Goal: Answer question/provide support: Share knowledge or assist other users

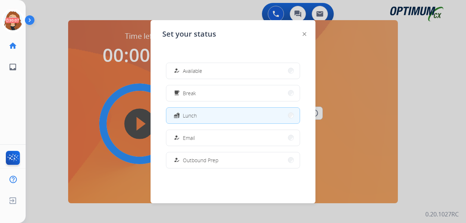
click at [195, 68] on span "Available" at bounding box center [192, 71] width 19 height 8
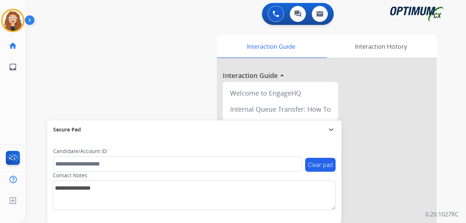
click at [77, 10] on div "0 Voice Interactions 0 Chat Interactions 0 Email Interactions" at bounding box center [241, 14] width 414 height 23
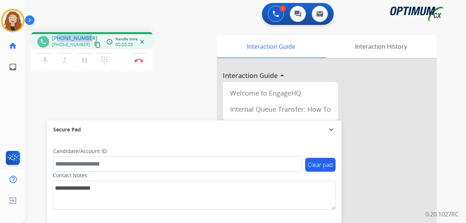
drag, startPoint x: 57, startPoint y: 38, endPoint x: 89, endPoint y: 34, distance: 32.2
click at [89, 34] on div "phone [PHONE_NUMBER] [PHONE_NUMBER] content_copy access_time Call metrics Queue…" at bounding box center [92, 40] width 121 height 17
copy span "8155576548"
click at [139, 64] on button "Disconnect" at bounding box center [138, 60] width 15 height 15
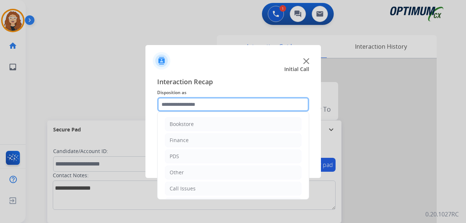
click at [191, 101] on input "text" at bounding box center [233, 104] width 152 height 15
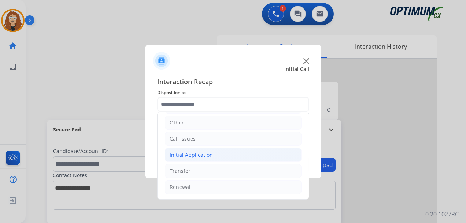
click at [204, 154] on div "Initial Application" at bounding box center [191, 154] width 43 height 7
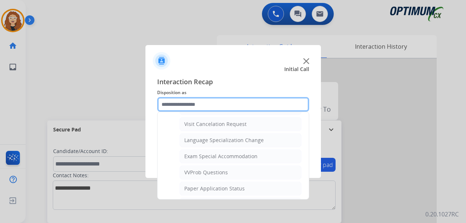
scroll to position [362, 0]
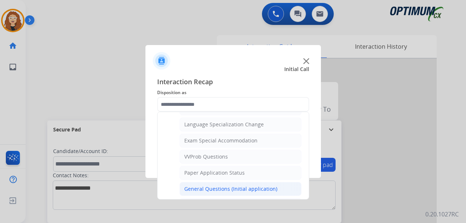
click at [285, 190] on li "General Questions (Initial application)" at bounding box center [241, 189] width 122 height 14
type input "**********"
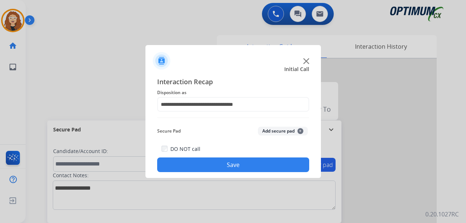
click at [245, 160] on button "Save" at bounding box center [233, 165] width 152 height 15
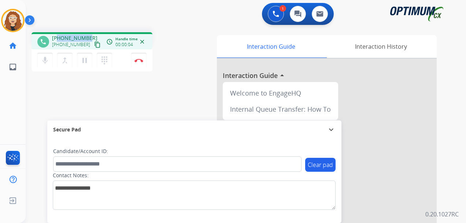
drag, startPoint x: 58, startPoint y: 38, endPoint x: 87, endPoint y: 35, distance: 29.1
click at [87, 35] on span "[PHONE_NUMBER]" at bounding box center [74, 37] width 45 height 7
copy span "9136852800"
click at [140, 62] on img at bounding box center [139, 61] width 9 height 4
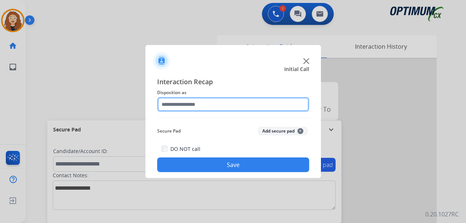
click at [192, 103] on input "text" at bounding box center [233, 104] width 152 height 15
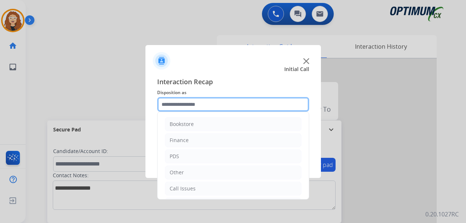
scroll to position [50, 0]
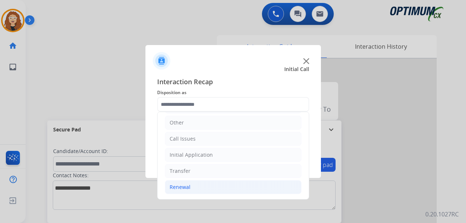
click at [217, 194] on li "Renewal" at bounding box center [233, 187] width 137 height 14
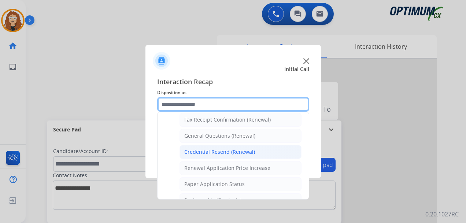
scroll to position [199, 0]
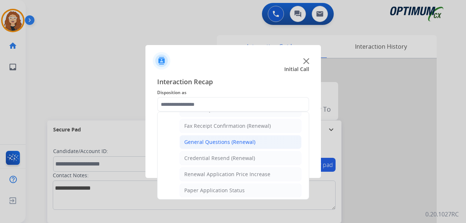
click at [249, 139] on div "General Questions (Renewal)" at bounding box center [219, 142] width 71 height 7
type input "**********"
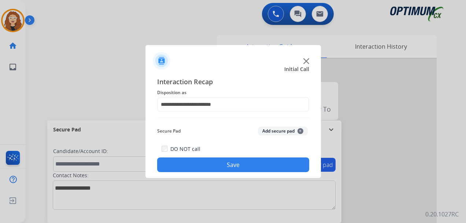
drag, startPoint x: 234, startPoint y: 168, endPoint x: 230, endPoint y: 159, distance: 9.9
click at [234, 168] on button "Save" at bounding box center [233, 165] width 152 height 15
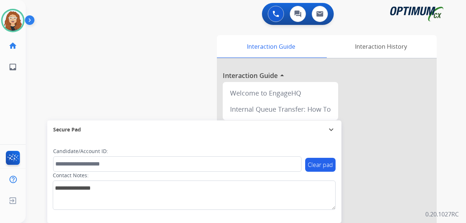
click at [34, 110] on div "swap_horiz Break voice bridge close_fullscreen Connect 3-Way Call merge_type Se…" at bounding box center [237, 179] width 423 height 306
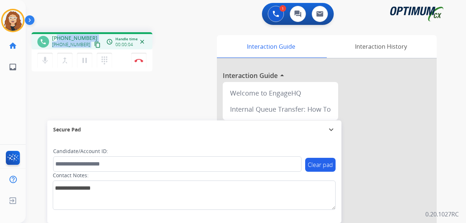
drag, startPoint x: 57, startPoint y: 37, endPoint x: 91, endPoint y: 37, distance: 34.1
click at [91, 37] on div "[PHONE_NUMBER] [PHONE_NUMBER] content_copy" at bounding box center [77, 41] width 50 height 15
click at [85, 22] on div "1 Voice Interactions 0 Chat Interactions 0 Email Interactions" at bounding box center [241, 14] width 414 height 23
drag, startPoint x: 62, startPoint y: 37, endPoint x: 86, endPoint y: 36, distance: 24.2
click at [87, 36] on span "[PHONE_NUMBER]" at bounding box center [74, 37] width 45 height 7
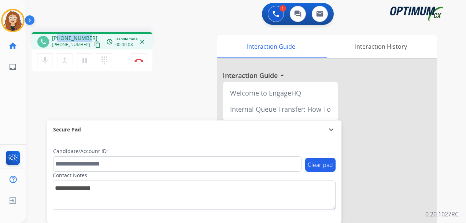
copy span "8139479566"
click at [141, 59] on img at bounding box center [139, 61] width 9 height 4
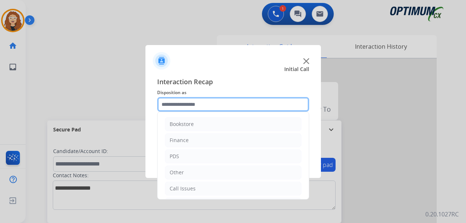
click at [178, 102] on input "text" at bounding box center [233, 104] width 152 height 15
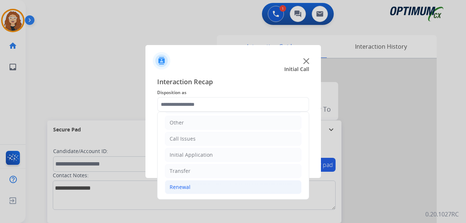
drag, startPoint x: 183, startPoint y: 189, endPoint x: 186, endPoint y: 184, distance: 5.8
click at [183, 187] on div "Renewal" at bounding box center [180, 187] width 21 height 7
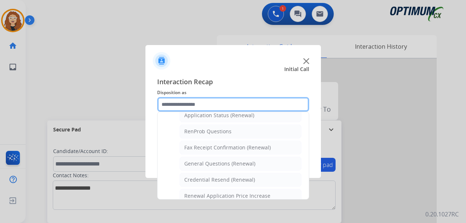
scroll to position [182, 0]
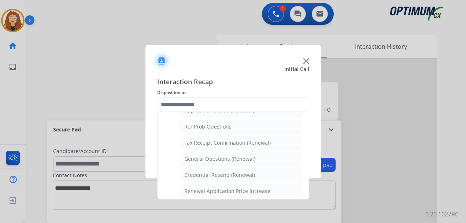
click at [260, 162] on li "General Questions (Renewal)" at bounding box center [241, 159] width 122 height 14
type input "**********"
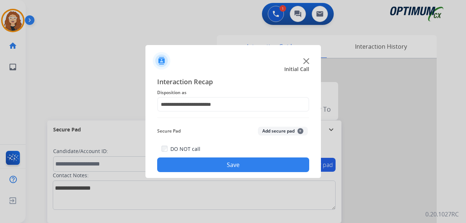
click at [252, 162] on button "Save" at bounding box center [233, 165] width 152 height 15
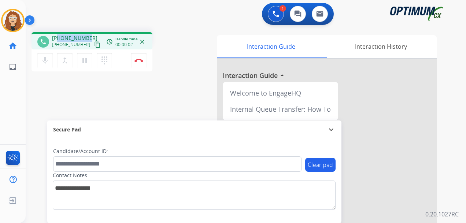
drag, startPoint x: 58, startPoint y: 38, endPoint x: 88, endPoint y: 34, distance: 29.5
click at [88, 34] on div "[PHONE_NUMBER] [PHONE_NUMBER] content_copy" at bounding box center [77, 41] width 50 height 15
copy span "9178196419"
click at [140, 60] on img at bounding box center [139, 61] width 9 height 4
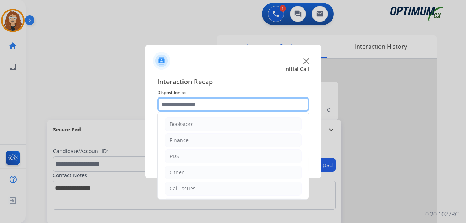
click at [197, 103] on input "text" at bounding box center [233, 104] width 152 height 15
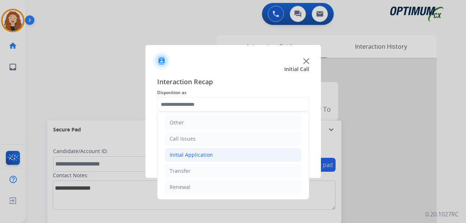
click at [202, 157] on div "Initial Application" at bounding box center [191, 154] width 43 height 7
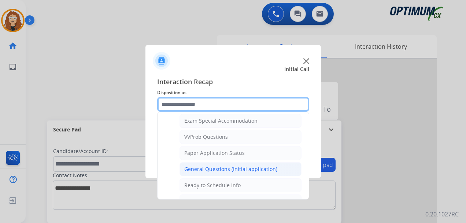
scroll to position [380, 0]
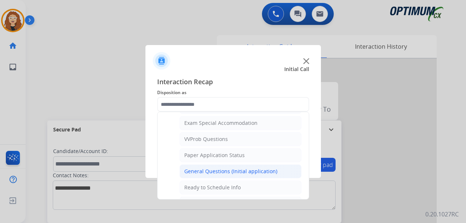
click at [264, 172] on div "General Questions (Initial application)" at bounding box center [230, 171] width 93 height 7
type input "**********"
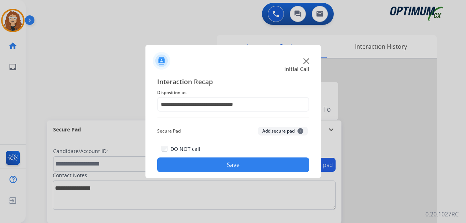
click at [257, 165] on button "Save" at bounding box center [233, 165] width 152 height 15
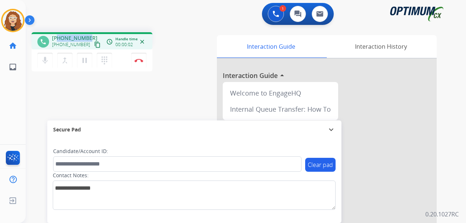
drag, startPoint x: 58, startPoint y: 37, endPoint x: 83, endPoint y: 36, distance: 25.3
click at [89, 37] on div "[PHONE_NUMBER] [PHONE_NUMBER] content_copy" at bounding box center [77, 41] width 50 height 15
copy span "9178196419"
click at [141, 65] on button "Disconnect" at bounding box center [138, 60] width 15 height 15
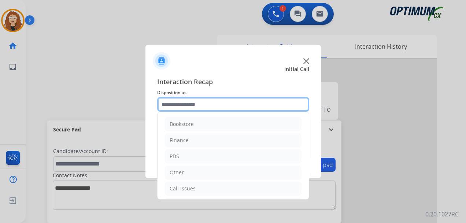
click at [181, 104] on input "text" at bounding box center [233, 104] width 152 height 15
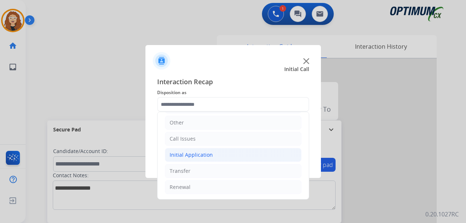
click at [204, 153] on div "Initial Application" at bounding box center [191, 154] width 43 height 7
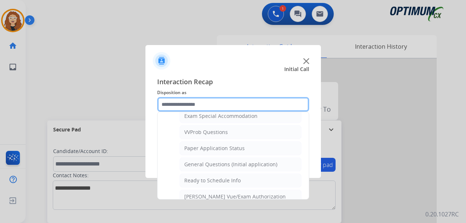
scroll to position [389, 0]
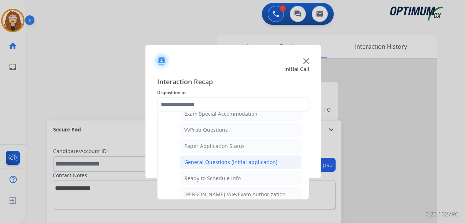
click at [251, 162] on div "General Questions (Initial application)" at bounding box center [230, 162] width 93 height 7
type input "**********"
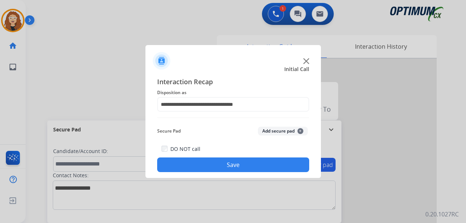
click at [250, 163] on button "Save" at bounding box center [233, 165] width 152 height 15
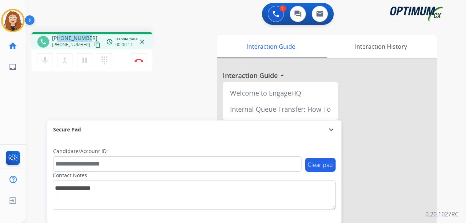
drag, startPoint x: 57, startPoint y: 37, endPoint x: 78, endPoint y: 33, distance: 21.4
click at [88, 33] on div "phone [PHONE_NUMBER] [PHONE_NUMBER] content_copy access_time Call metrics Queue…" at bounding box center [92, 40] width 121 height 17
copy span "9045534693"
click at [140, 59] on img at bounding box center [139, 61] width 9 height 4
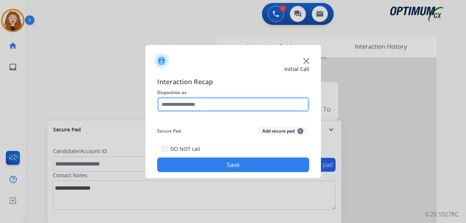
click at [200, 103] on input "text" at bounding box center [233, 104] width 152 height 15
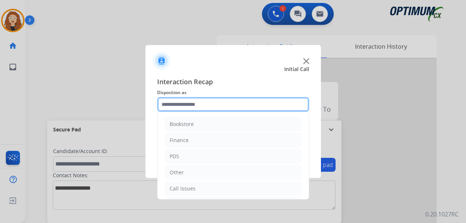
scroll to position [50, 0]
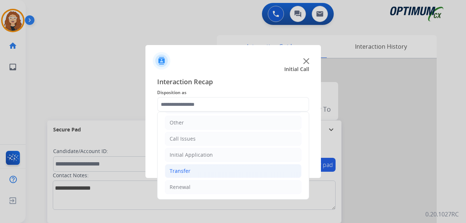
drag, startPoint x: 212, startPoint y: 187, endPoint x: 287, endPoint y: 172, distance: 77.0
click at [213, 187] on li "Renewal" at bounding box center [233, 187] width 137 height 14
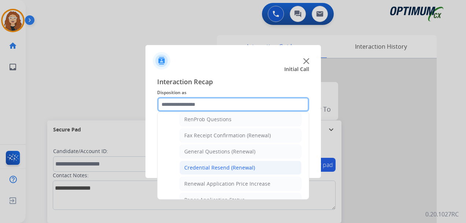
scroll to position [191, 0]
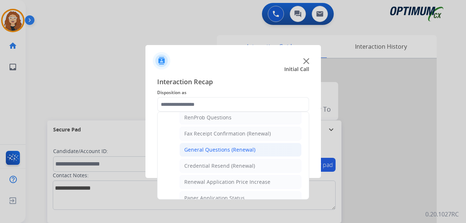
click at [243, 149] on div "General Questions (Renewal)" at bounding box center [219, 149] width 71 height 7
type input "**********"
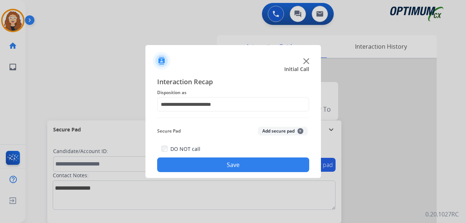
drag, startPoint x: 232, startPoint y: 162, endPoint x: 180, endPoint y: 111, distance: 72.3
click at [231, 162] on button "Save" at bounding box center [233, 165] width 152 height 15
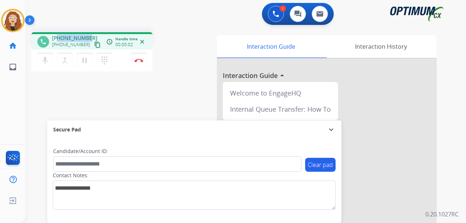
drag, startPoint x: 57, startPoint y: 37, endPoint x: 89, endPoint y: 37, distance: 31.5
click at [89, 37] on div "[PHONE_NUMBER] [PHONE_NUMBER] content_copy" at bounding box center [77, 41] width 50 height 15
copy span "9392853539"
click at [141, 63] on button "Disconnect" at bounding box center [138, 60] width 15 height 15
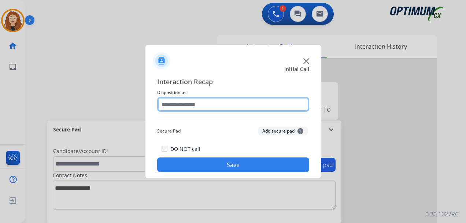
click at [185, 102] on input "text" at bounding box center [233, 104] width 152 height 15
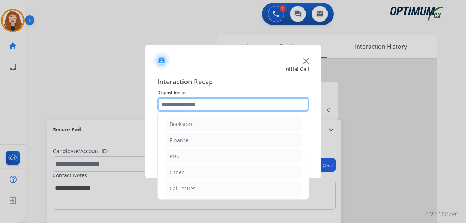
scroll to position [50, 0]
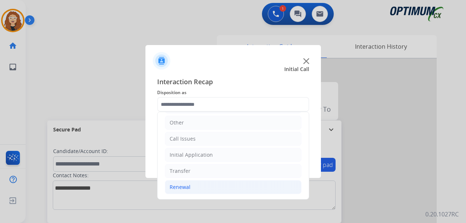
drag, startPoint x: 235, startPoint y: 187, endPoint x: 281, endPoint y: 179, distance: 46.5
click at [235, 187] on li "Renewal" at bounding box center [233, 187] width 137 height 14
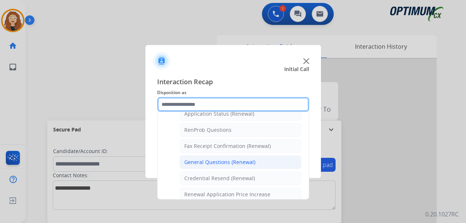
scroll to position [180, 0]
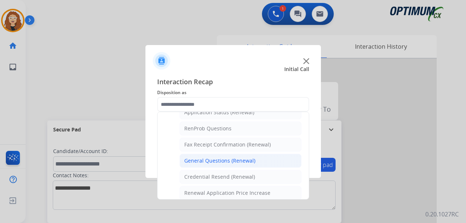
click at [256, 163] on li "General Questions (Renewal)" at bounding box center [241, 161] width 122 height 14
type input "**********"
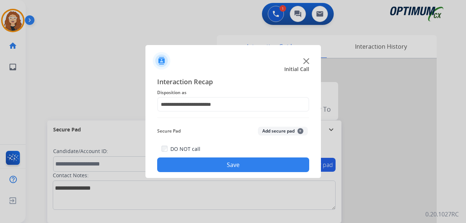
click at [256, 162] on button "Save" at bounding box center [233, 165] width 152 height 15
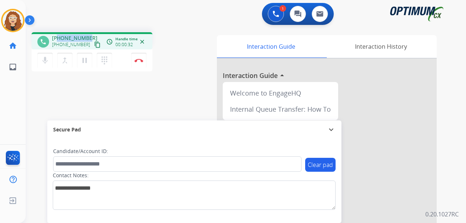
drag, startPoint x: 57, startPoint y: 38, endPoint x: 84, endPoint y: 39, distance: 26.4
click at [88, 37] on div "[PHONE_NUMBER] [PHONE_NUMBER] content_copy" at bounding box center [77, 41] width 50 height 15
copy span "3143350191"
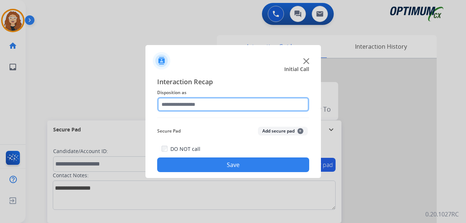
click at [183, 105] on input "text" at bounding box center [233, 104] width 152 height 15
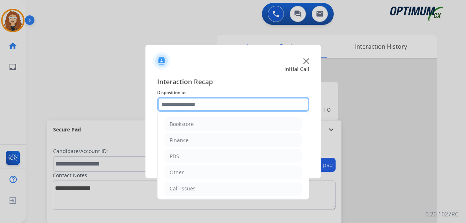
scroll to position [50, 0]
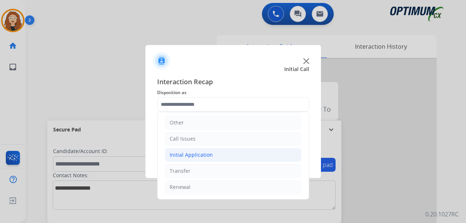
click at [180, 156] on div "Initial Application" at bounding box center [191, 154] width 43 height 7
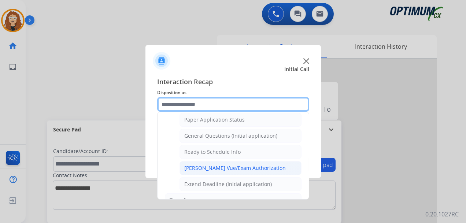
scroll to position [411, 0]
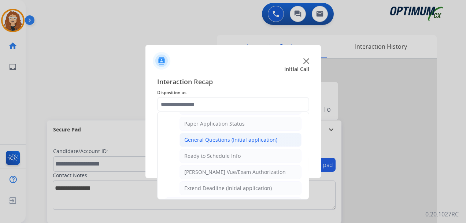
click at [238, 145] on li "General Questions (Initial application)" at bounding box center [241, 140] width 122 height 14
type input "**********"
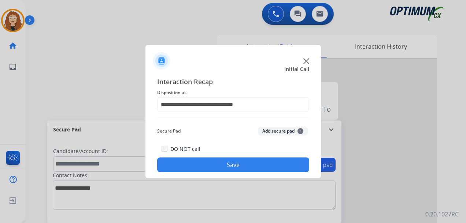
click at [223, 160] on button "Save" at bounding box center [233, 165] width 152 height 15
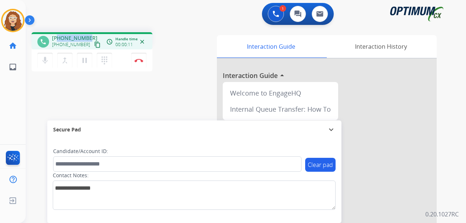
drag, startPoint x: 58, startPoint y: 37, endPoint x: 88, endPoint y: 34, distance: 30.2
click at [88, 35] on div "[PHONE_NUMBER] [PHONE_NUMBER] content_copy" at bounding box center [77, 41] width 50 height 15
copy span "2407932540"
click at [143, 62] on img at bounding box center [139, 61] width 9 height 4
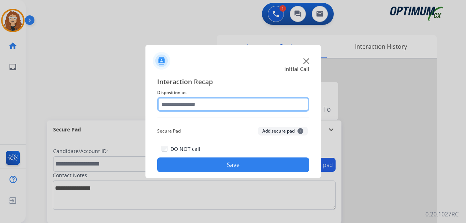
click at [193, 105] on input "text" at bounding box center [233, 104] width 152 height 15
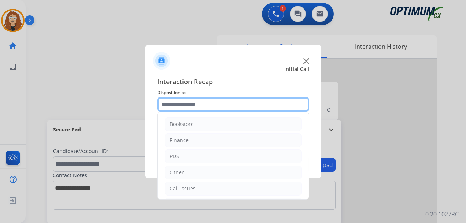
scroll to position [50, 0]
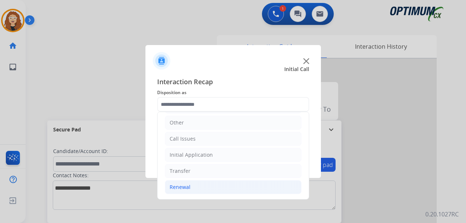
drag, startPoint x: 263, startPoint y: 190, endPoint x: 270, endPoint y: 190, distance: 7.3
click at [264, 190] on li "Renewal" at bounding box center [233, 187] width 137 height 14
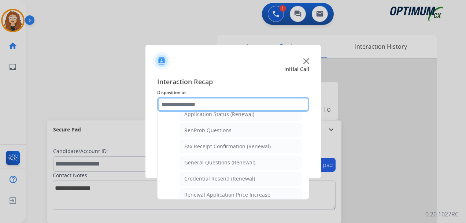
scroll to position [180, 0]
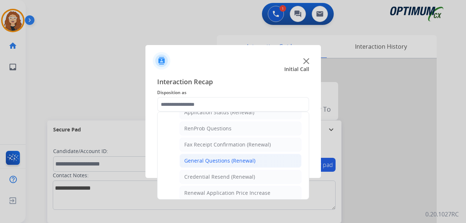
click at [258, 161] on li "General Questions (Renewal)" at bounding box center [241, 161] width 122 height 14
type input "**********"
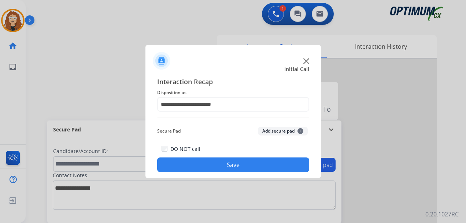
click at [256, 162] on button "Save" at bounding box center [233, 165] width 152 height 15
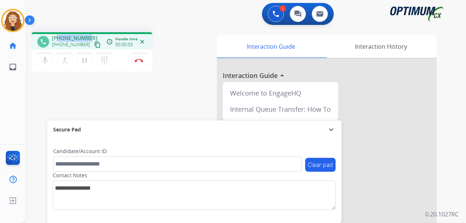
drag, startPoint x: 58, startPoint y: 37, endPoint x: 88, endPoint y: 36, distance: 29.7
click at [88, 36] on div "[PHONE_NUMBER] [PHONE_NUMBER] content_copy" at bounding box center [77, 41] width 50 height 15
copy span "4074617400"
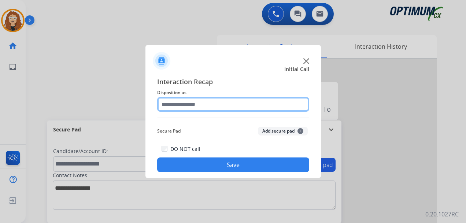
click at [173, 103] on input "text" at bounding box center [233, 104] width 152 height 15
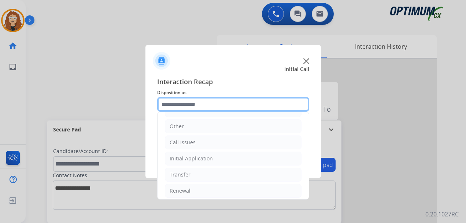
scroll to position [50, 0]
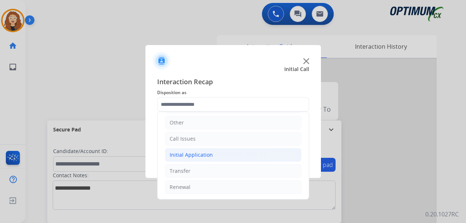
click at [196, 156] on div "Initial Application" at bounding box center [191, 154] width 43 height 7
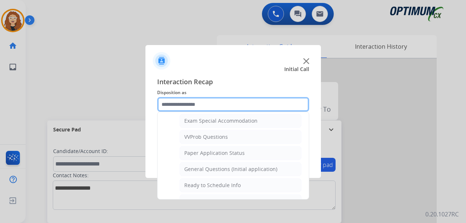
scroll to position [391, 0]
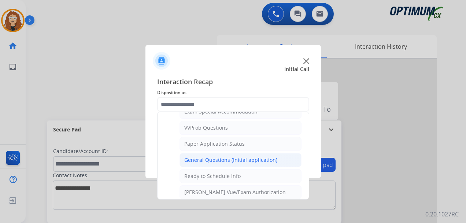
click at [265, 164] on li "General Questions (Initial application)" at bounding box center [241, 160] width 122 height 14
type input "**********"
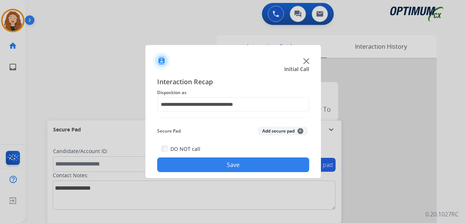
click at [264, 164] on button "Save" at bounding box center [233, 165] width 152 height 15
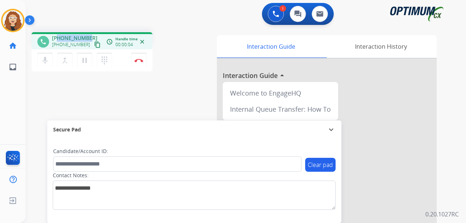
drag, startPoint x: 58, startPoint y: 38, endPoint x: 87, endPoint y: 35, distance: 29.1
click at [87, 35] on span "[PHONE_NUMBER]" at bounding box center [74, 37] width 45 height 7
click at [141, 59] on img at bounding box center [139, 61] width 9 height 4
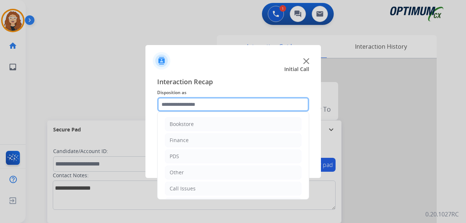
click at [176, 107] on input "text" at bounding box center [233, 104] width 152 height 15
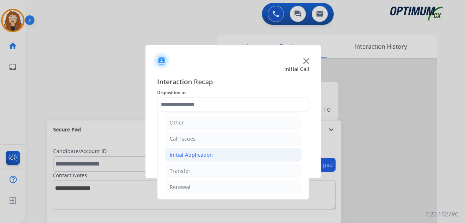
click at [204, 154] on div "Initial Application" at bounding box center [191, 154] width 43 height 7
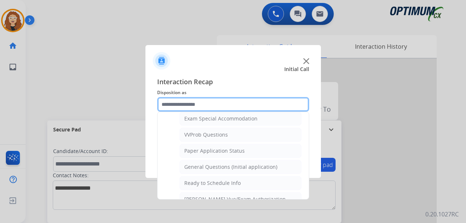
scroll to position [382, 0]
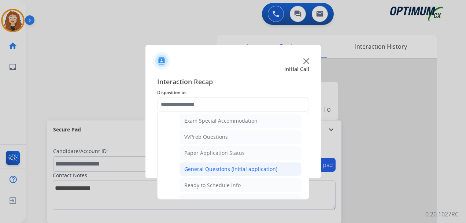
click at [260, 168] on div "General Questions (Initial application)" at bounding box center [230, 169] width 93 height 7
type input "**********"
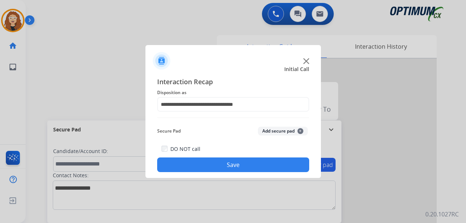
click at [252, 165] on button "Save" at bounding box center [233, 165] width 152 height 15
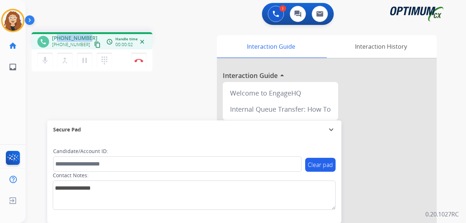
drag, startPoint x: 58, startPoint y: 39, endPoint x: 89, endPoint y: 37, distance: 31.2
click at [89, 37] on div "[PHONE_NUMBER] [PHONE_NUMBER] content_copy" at bounding box center [77, 41] width 50 height 15
click at [141, 60] on img at bounding box center [139, 61] width 9 height 4
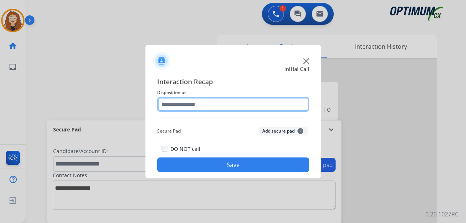
click at [194, 101] on input "text" at bounding box center [233, 104] width 152 height 15
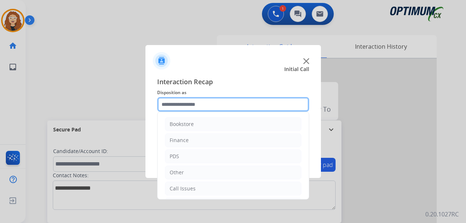
scroll to position [50, 0]
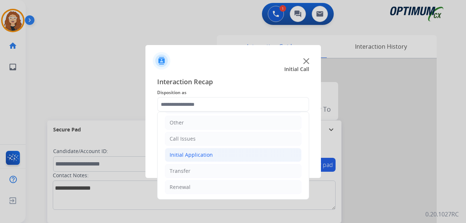
click at [194, 153] on div "Initial Application" at bounding box center [191, 154] width 43 height 7
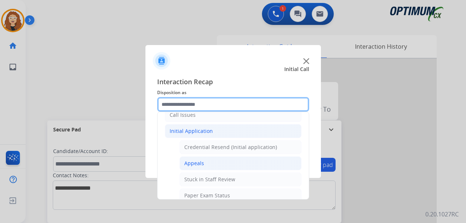
scroll to position [78, 0]
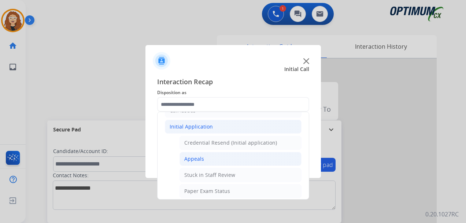
click at [207, 156] on li "Appeals" at bounding box center [241, 159] width 122 height 14
type input "*******"
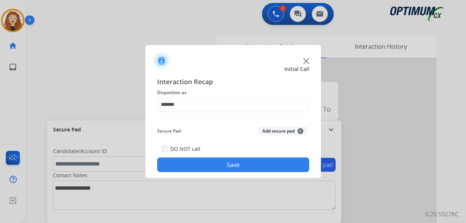
click at [211, 164] on button "Save" at bounding box center [233, 165] width 152 height 15
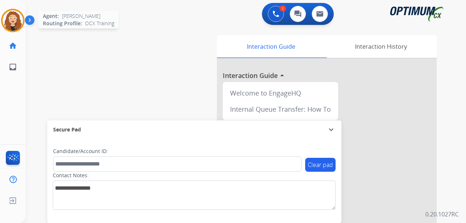
click at [11, 20] on img at bounding box center [13, 20] width 21 height 21
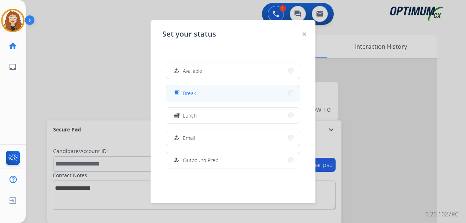
click at [202, 94] on button "free_breakfast Break" at bounding box center [232, 93] width 133 height 16
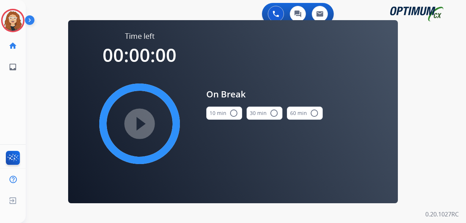
drag, startPoint x: 235, startPoint y: 113, endPoint x: 175, endPoint y: 126, distance: 61.2
click at [233, 113] on mat-icon "radio_button_unchecked" at bounding box center [234, 113] width 9 height 9
click at [138, 128] on mat-icon "play_circle_filled" at bounding box center [139, 124] width 9 height 9
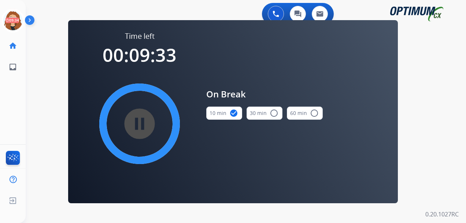
click at [32, 125] on div "0 Voice Interactions 0 Chat Interactions 0 Email Interactions swap_horiz Break …" at bounding box center [246, 111] width 441 height 223
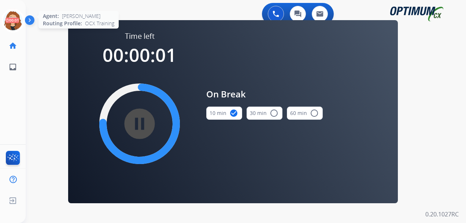
click at [18, 20] on icon at bounding box center [13, 21] width 24 height 24
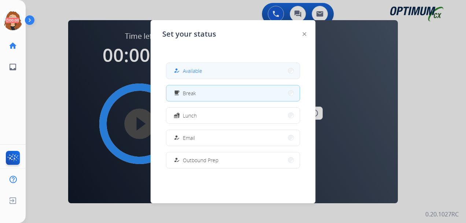
click at [184, 71] on div "how_to_reg Available" at bounding box center [187, 70] width 30 height 9
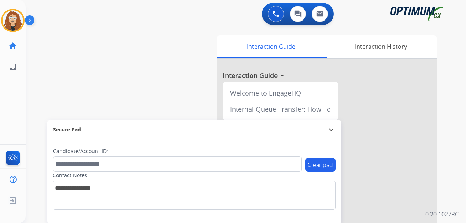
click at [100, 6] on div "0 Voice Interactions 0 Chat Interactions 0 Email Interactions" at bounding box center [241, 14] width 414 height 23
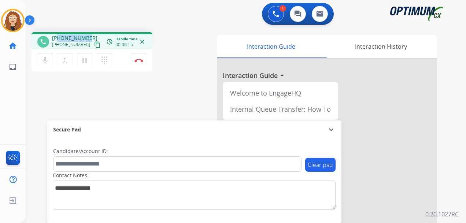
drag, startPoint x: 58, startPoint y: 39, endPoint x: 86, endPoint y: 37, distance: 28.3
click at [87, 37] on span "[PHONE_NUMBER]" at bounding box center [74, 37] width 45 height 7
click at [141, 61] on img at bounding box center [139, 61] width 9 height 4
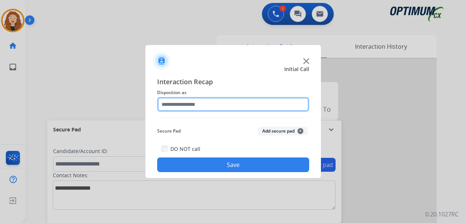
click at [182, 100] on input "text" at bounding box center [233, 104] width 152 height 15
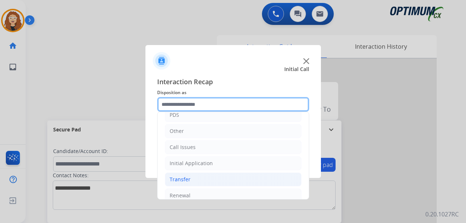
scroll to position [44, 0]
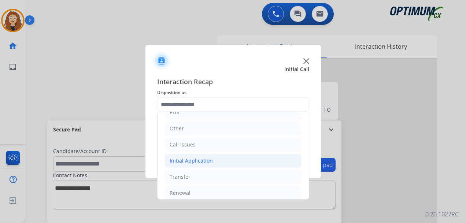
click at [206, 159] on div "Initial Application" at bounding box center [191, 160] width 43 height 7
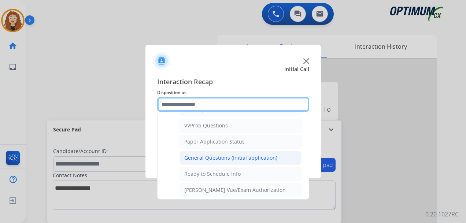
scroll to position [391, 0]
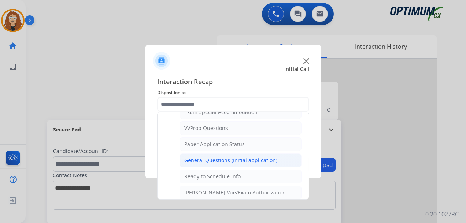
click at [270, 157] on div "General Questions (Initial application)" at bounding box center [230, 160] width 93 height 7
type input "**********"
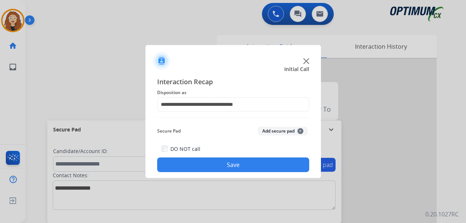
click at [268, 159] on button "Save" at bounding box center [233, 165] width 152 height 15
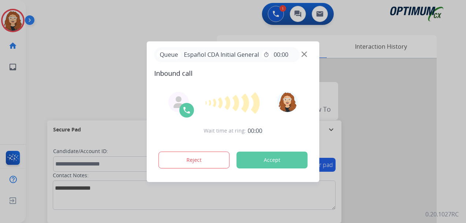
click at [282, 159] on button "Accept" at bounding box center [272, 160] width 71 height 17
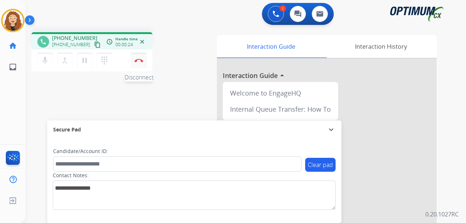
click at [140, 62] on img at bounding box center [139, 61] width 9 height 4
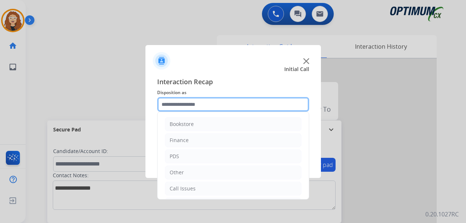
click at [207, 106] on input "text" at bounding box center [233, 104] width 152 height 15
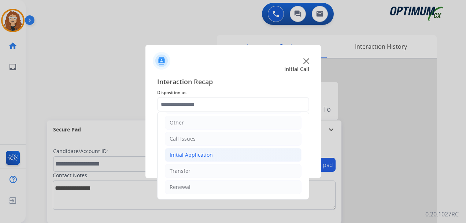
click at [195, 155] on div "Initial Application" at bounding box center [191, 154] width 43 height 7
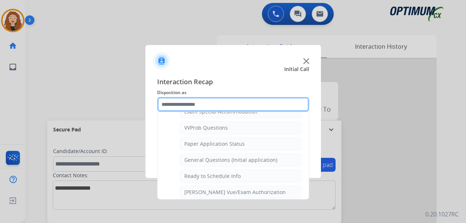
scroll to position [400, 0]
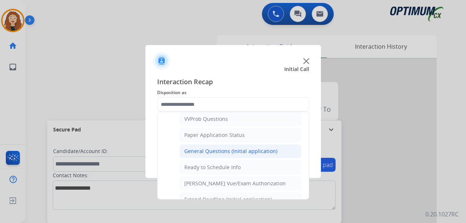
click at [245, 150] on div "General Questions (Initial application)" at bounding box center [230, 151] width 93 height 7
type input "**********"
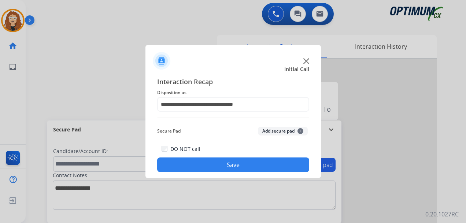
click at [246, 162] on button "Save" at bounding box center [233, 165] width 152 height 15
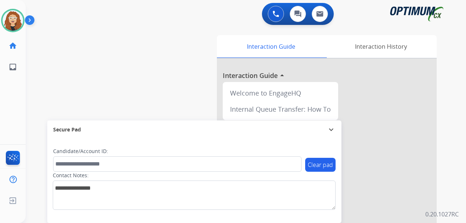
click at [36, 182] on div "swap_horiz Break voice bridge close_fullscreen Connect 3-Way Call merge_type Se…" at bounding box center [237, 179] width 423 height 306
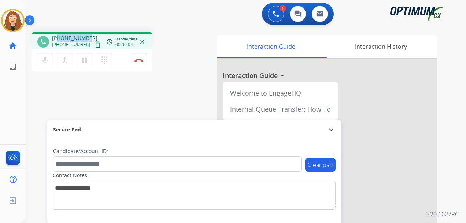
drag, startPoint x: 58, startPoint y: 38, endPoint x: 88, endPoint y: 36, distance: 30.5
click at [88, 36] on div "[PHONE_NUMBER] [PHONE_NUMBER] content_copy" at bounding box center [77, 41] width 50 height 15
click at [142, 61] on img at bounding box center [139, 61] width 9 height 4
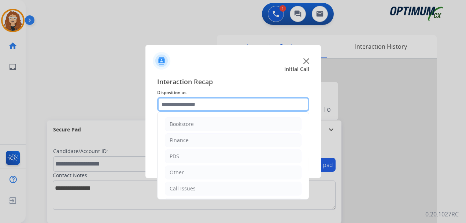
click at [202, 102] on input "text" at bounding box center [233, 104] width 152 height 15
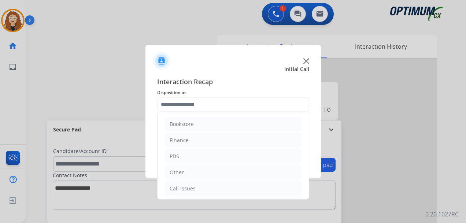
scroll to position [15, 0]
drag, startPoint x: 303, startPoint y: 144, endPoint x: 285, endPoint y: 167, distance: 28.9
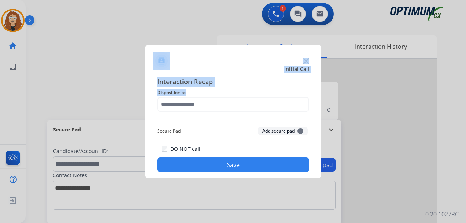
click at [210, 34] on div at bounding box center [233, 111] width 466 height 223
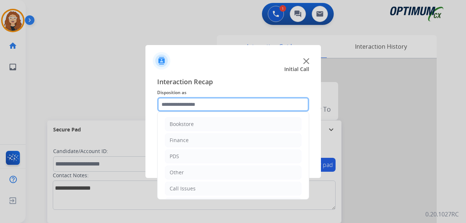
click at [186, 100] on input "text" at bounding box center [233, 104] width 152 height 15
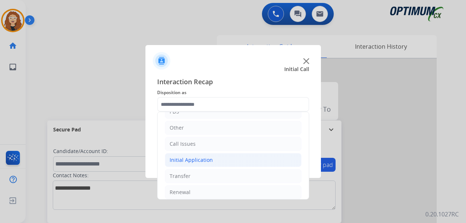
click at [210, 159] on div "Initial Application" at bounding box center [191, 160] width 43 height 7
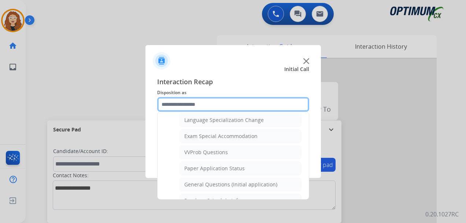
scroll to position [396, 0]
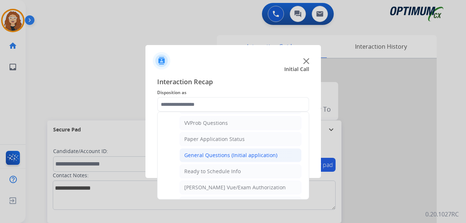
click at [254, 157] on div "General Questions (Initial application)" at bounding box center [230, 155] width 93 height 7
type input "**********"
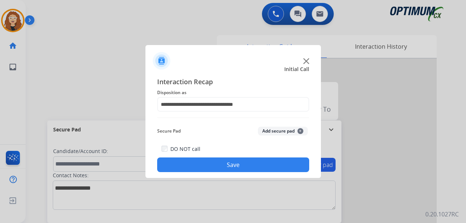
click at [253, 163] on button "Save" at bounding box center [233, 165] width 152 height 15
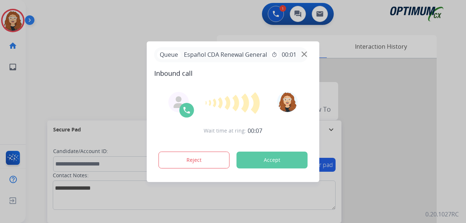
click at [264, 159] on button "Accept" at bounding box center [272, 160] width 71 height 17
click at [268, 160] on button "Accept" at bounding box center [272, 160] width 71 height 17
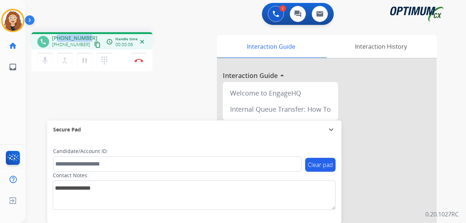
drag, startPoint x: 58, startPoint y: 37, endPoint x: 88, endPoint y: 35, distance: 30.1
click at [88, 35] on div "[PHONE_NUMBER] [PHONE_NUMBER] content_copy" at bounding box center [77, 41] width 50 height 15
click at [142, 63] on button "Disconnect" at bounding box center [138, 60] width 15 height 15
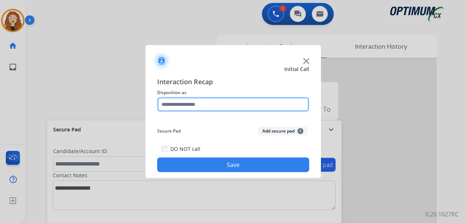
click at [186, 106] on input "text" at bounding box center [233, 104] width 152 height 15
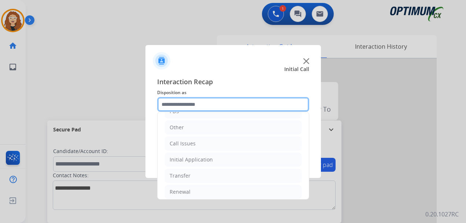
scroll to position [50, 0]
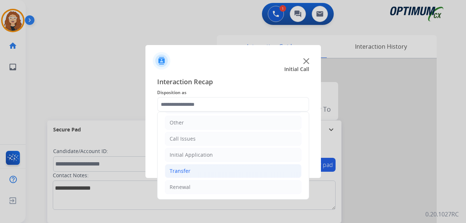
drag, startPoint x: 229, startPoint y: 186, endPoint x: 275, endPoint y: 167, distance: 50.1
click at [230, 186] on li "Renewal" at bounding box center [233, 187] width 137 height 14
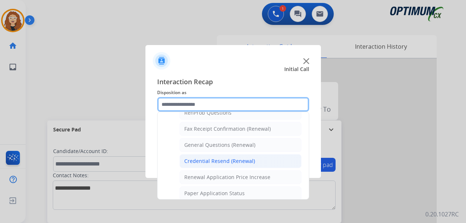
scroll to position [201, 0]
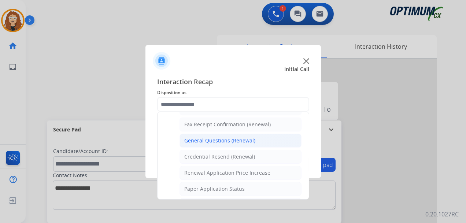
click at [255, 144] on li "General Questions (Renewal)" at bounding box center [241, 141] width 122 height 14
type input "**********"
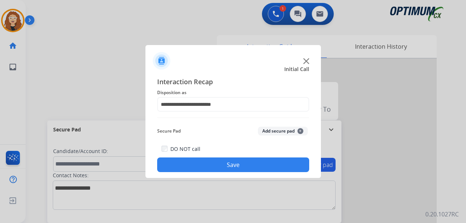
click at [249, 160] on button "Save" at bounding box center [233, 165] width 152 height 15
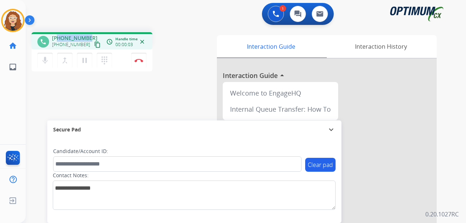
drag, startPoint x: 59, startPoint y: 37, endPoint x: 87, endPoint y: 35, distance: 28.7
click at [87, 35] on span "[PHONE_NUMBER]" at bounding box center [74, 37] width 45 height 7
click at [138, 59] on img at bounding box center [139, 61] width 9 height 4
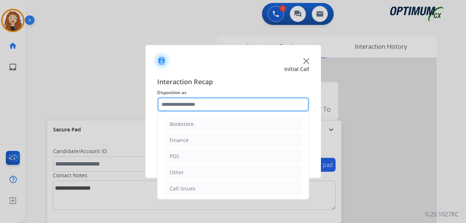
click at [193, 105] on input "text" at bounding box center [233, 104] width 152 height 15
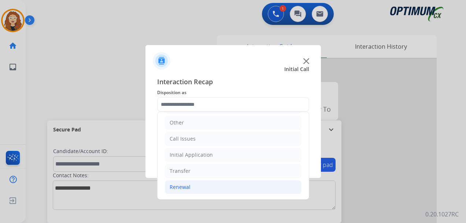
click at [268, 191] on li "Renewal" at bounding box center [233, 187] width 137 height 14
click at [255, 153] on li "Initial Application" at bounding box center [233, 155] width 137 height 14
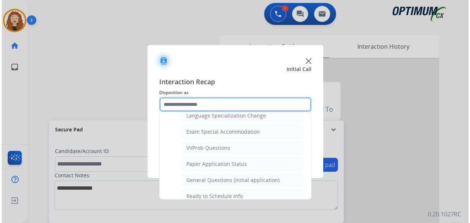
scroll to position [380, 0]
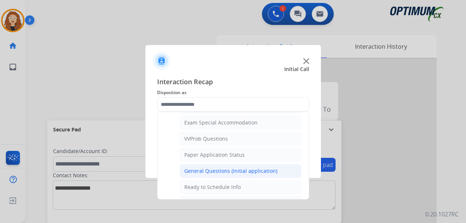
click at [272, 170] on div "General Questions (Initial application)" at bounding box center [230, 171] width 93 height 7
type input "**********"
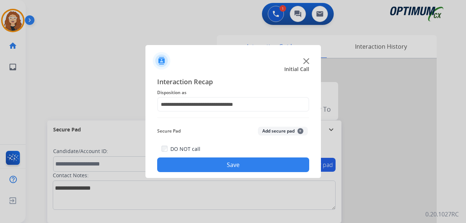
click at [262, 161] on button "Save" at bounding box center [233, 165] width 152 height 15
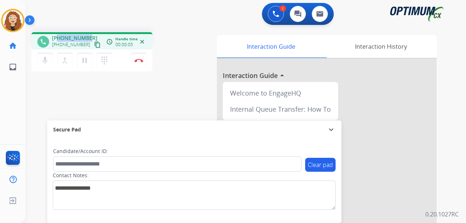
drag, startPoint x: 60, startPoint y: 38, endPoint x: 84, endPoint y: 36, distance: 23.5
click at [86, 35] on span "[PHONE_NUMBER]" at bounding box center [74, 37] width 45 height 7
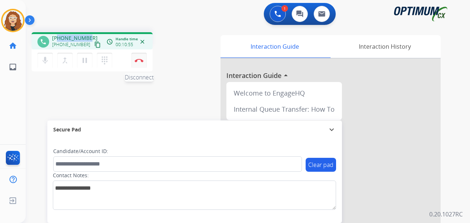
click at [141, 61] on img at bounding box center [139, 61] width 9 height 4
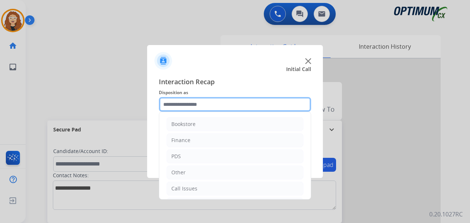
click at [189, 102] on input "text" at bounding box center [235, 104] width 152 height 15
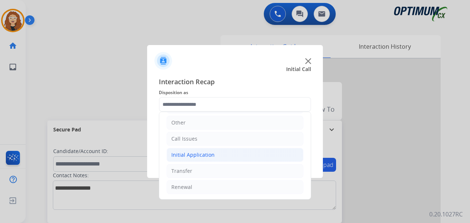
drag, startPoint x: 202, startPoint y: 189, endPoint x: 274, endPoint y: 161, distance: 76.9
click at [203, 189] on li "Renewal" at bounding box center [234, 187] width 137 height 14
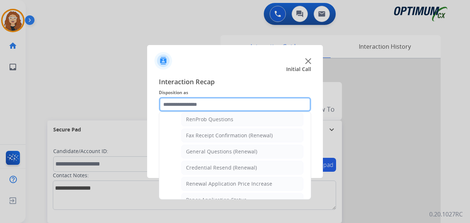
scroll to position [196, 0]
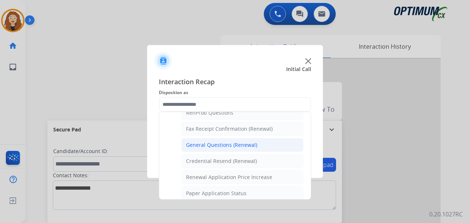
click at [228, 146] on div "General Questions (Renewal)" at bounding box center [221, 145] width 71 height 7
type input "**********"
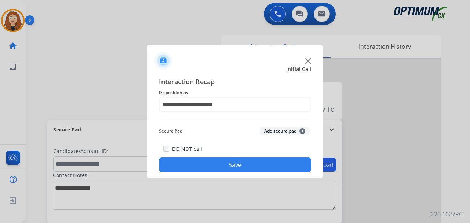
click at [219, 163] on button "Save" at bounding box center [235, 165] width 152 height 15
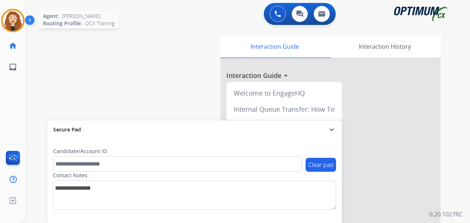
click at [16, 22] on img at bounding box center [13, 20] width 21 height 21
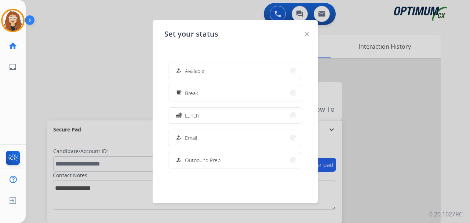
scroll to position [183, 0]
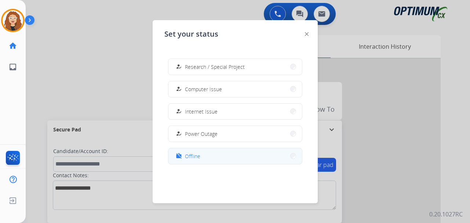
click at [241, 158] on button "work_off Offline" at bounding box center [234, 157] width 133 height 16
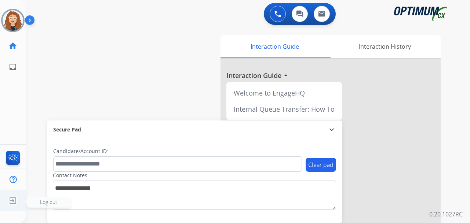
click at [12, 201] on img at bounding box center [12, 201] width 13 height 14
click at [40, 202] on span "Log out" at bounding box center [48, 202] width 17 height 7
